Goal: Find specific page/section: Find specific page/section

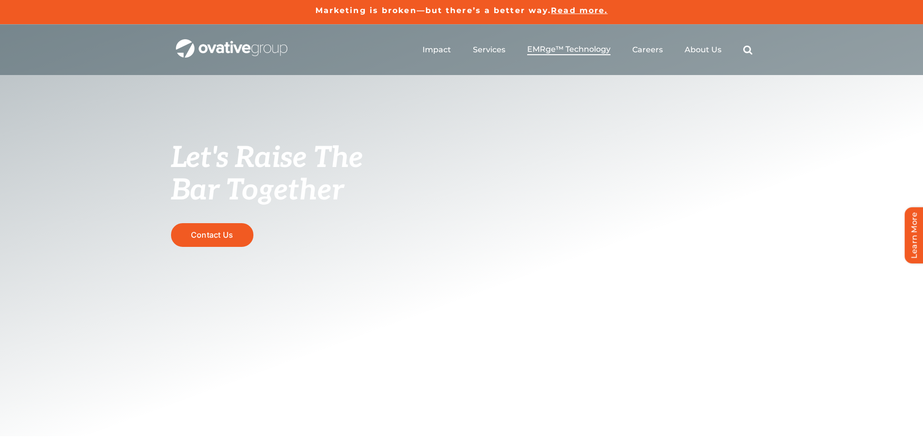
click at [585, 48] on span "EMRge™ Technology" at bounding box center [568, 50] width 83 height 10
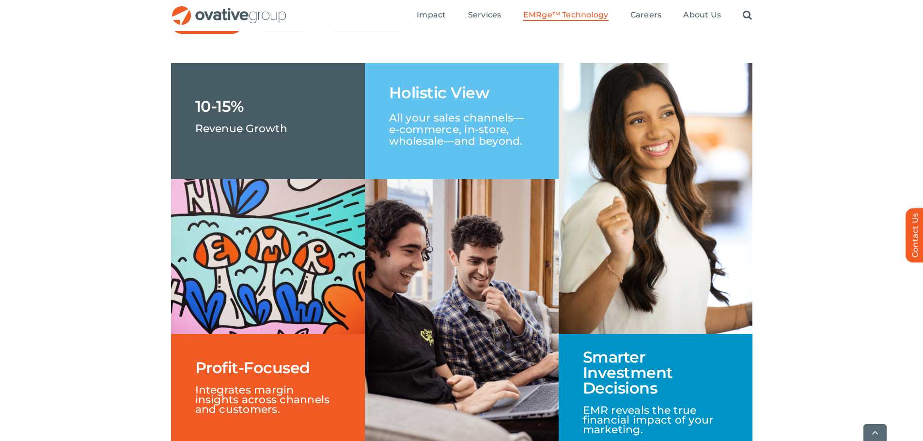
scroll to position [1502, 0]
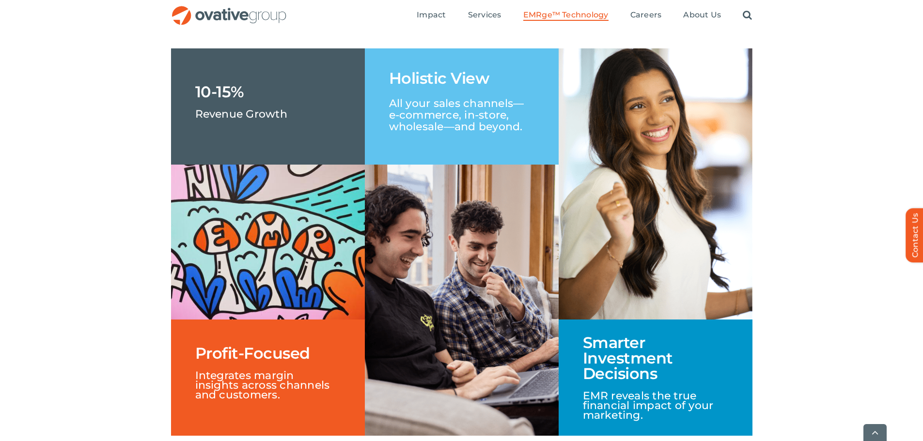
click at [282, 31] on div "Search for: * Toggle Navigation Impact Expert Insights Case Studies Awards & Pr…" at bounding box center [461, 15] width 581 height 31
click at [281, 17] on link "Brand" at bounding box center [285, 8] width 36 height 16
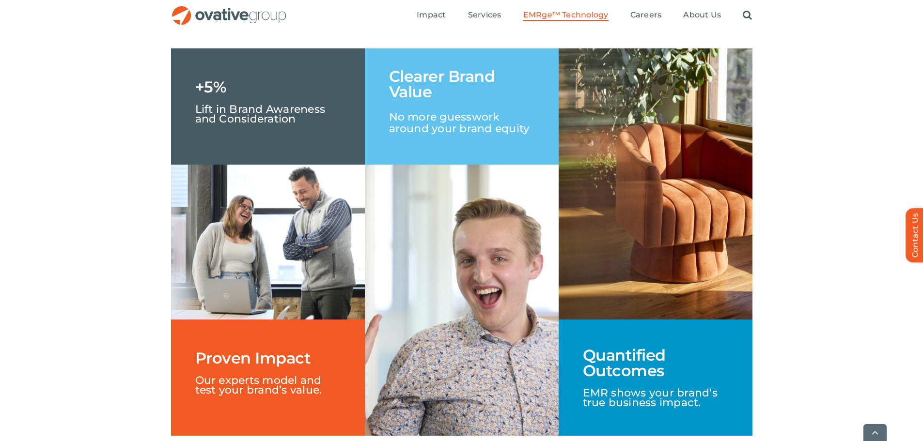
click at [357, 17] on link "Customer" at bounding box center [366, 8] width 59 height 16
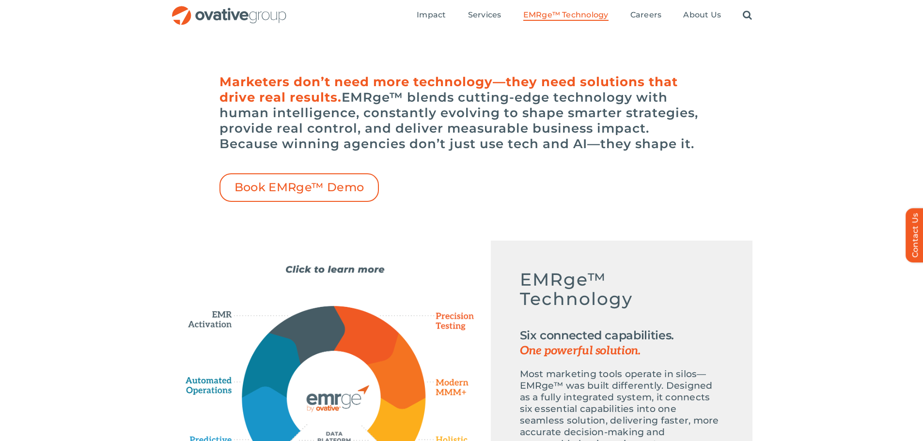
scroll to position [0, 0]
